Goal: Navigation & Orientation: Find specific page/section

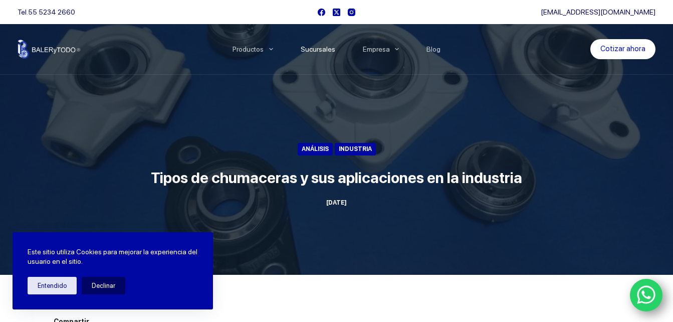
click at [322, 49] on link "Sucursales" at bounding box center [317, 49] width 62 height 0
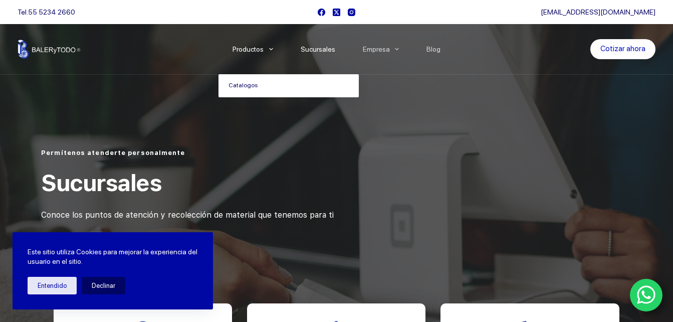
click at [254, 86] on link "Catalogos" at bounding box center [288, 85] width 140 height 23
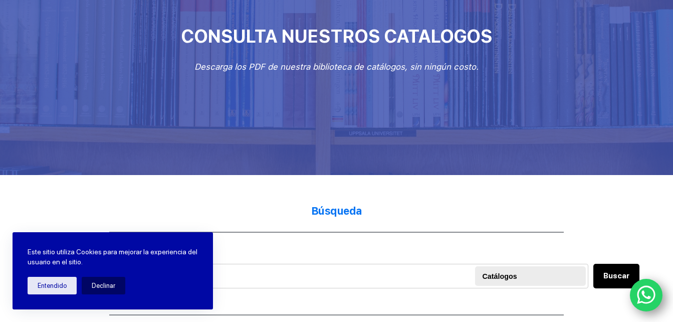
scroll to position [150, 0]
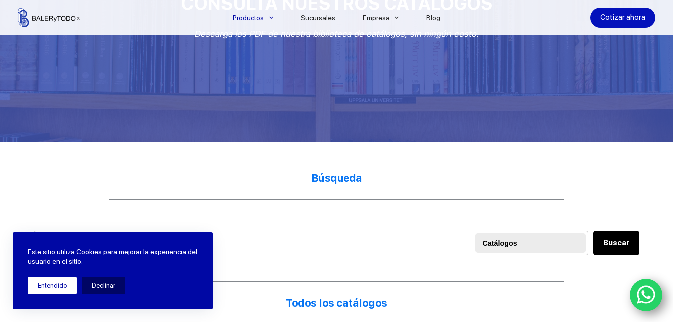
click at [44, 284] on button "Entendido" at bounding box center [52, 285] width 49 height 18
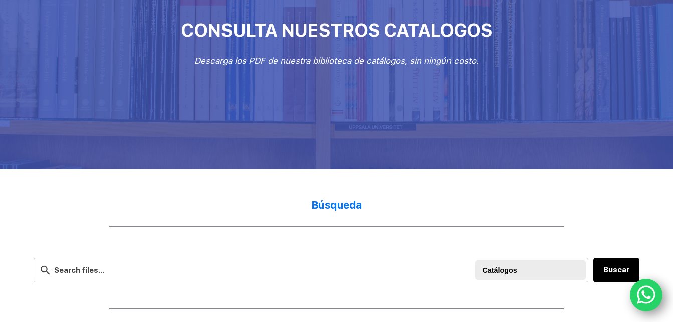
scroll to position [0, 0]
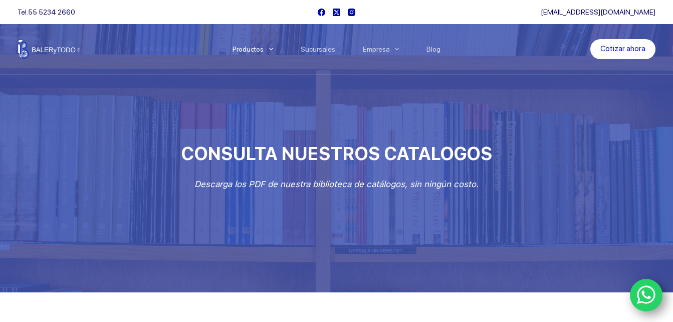
click at [42, 49] on img at bounding box center [49, 49] width 63 height 19
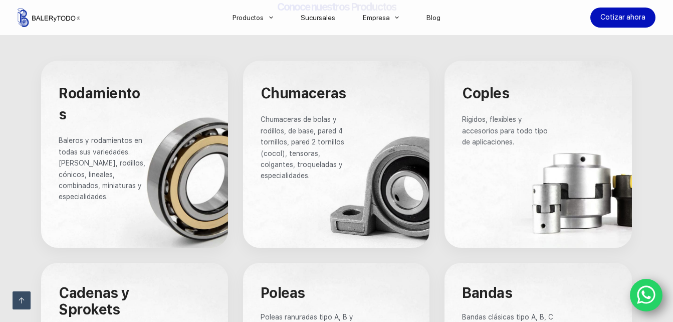
scroll to position [601, 0]
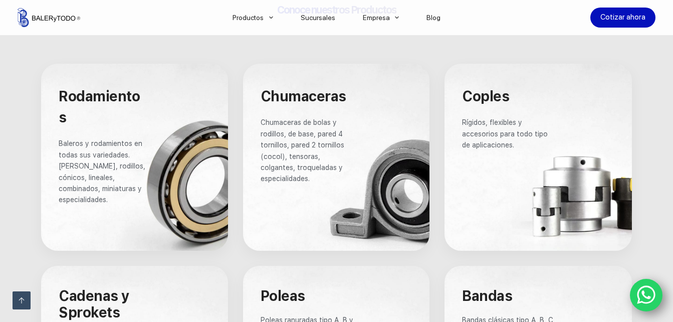
click at [643, 302] on icon "WhatsApp" at bounding box center [646, 294] width 19 height 19
